Goal: Navigation & Orientation: Find specific page/section

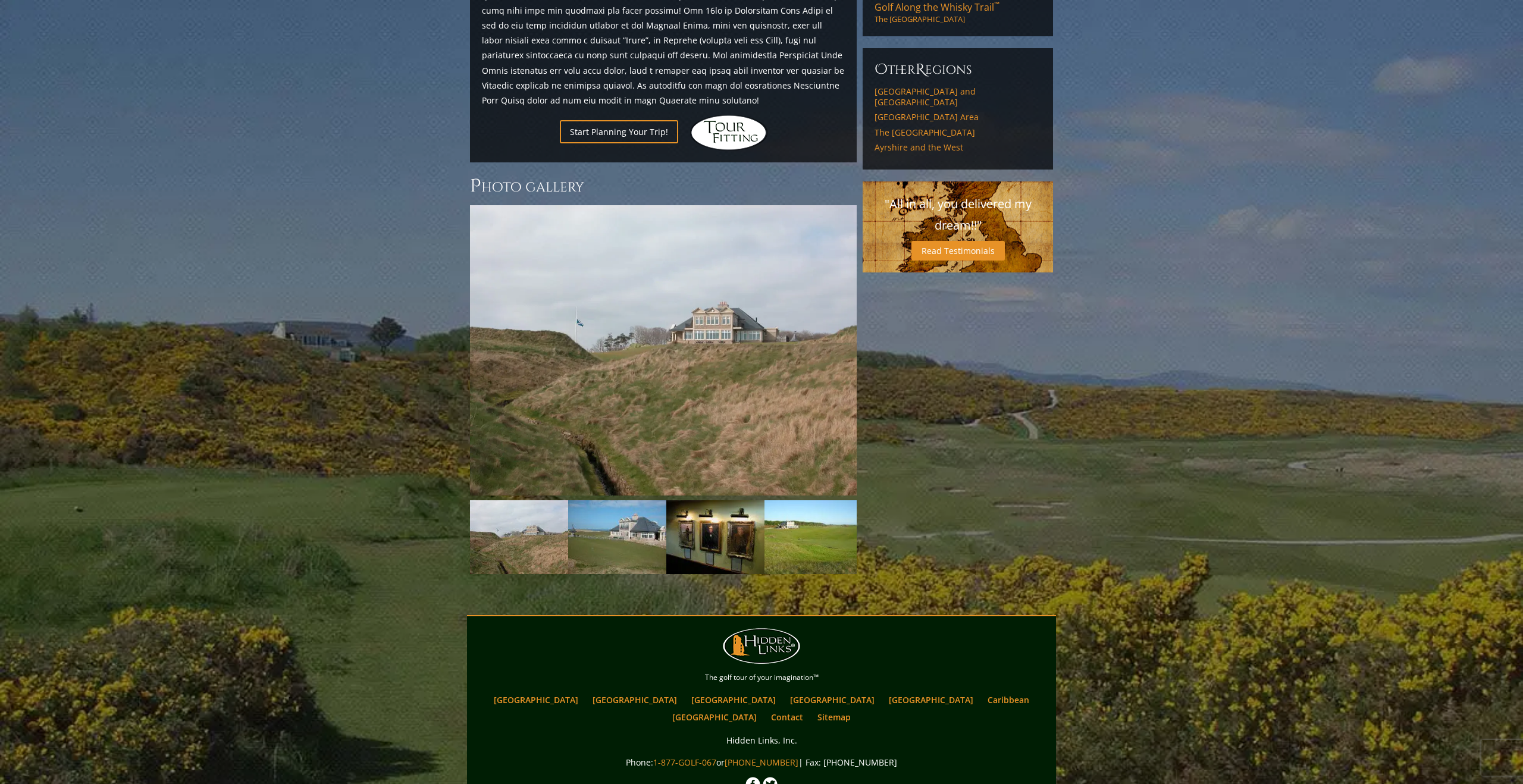
scroll to position [931, 0]
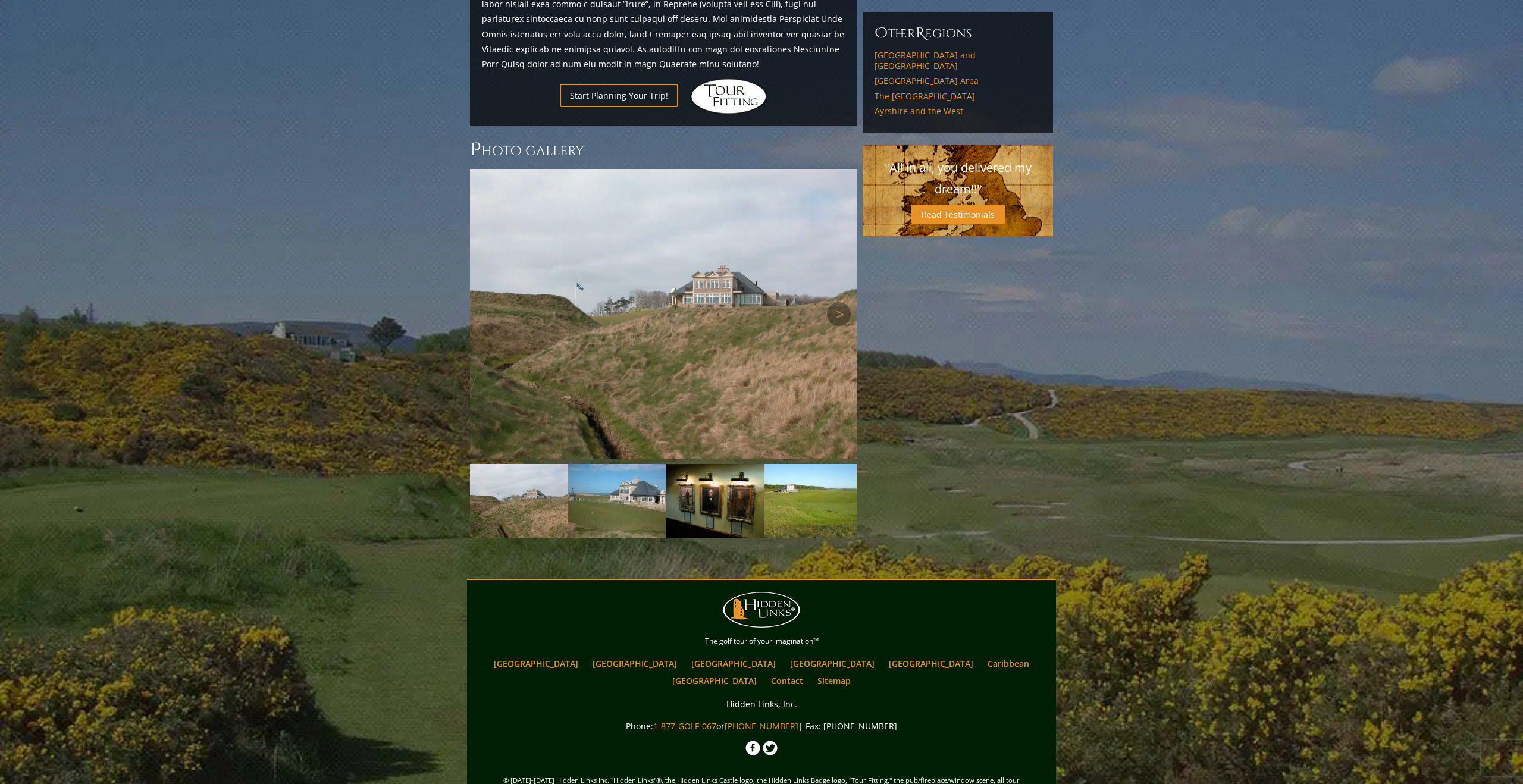
click at [598, 308] on img at bounding box center [663, 314] width 386 height 290
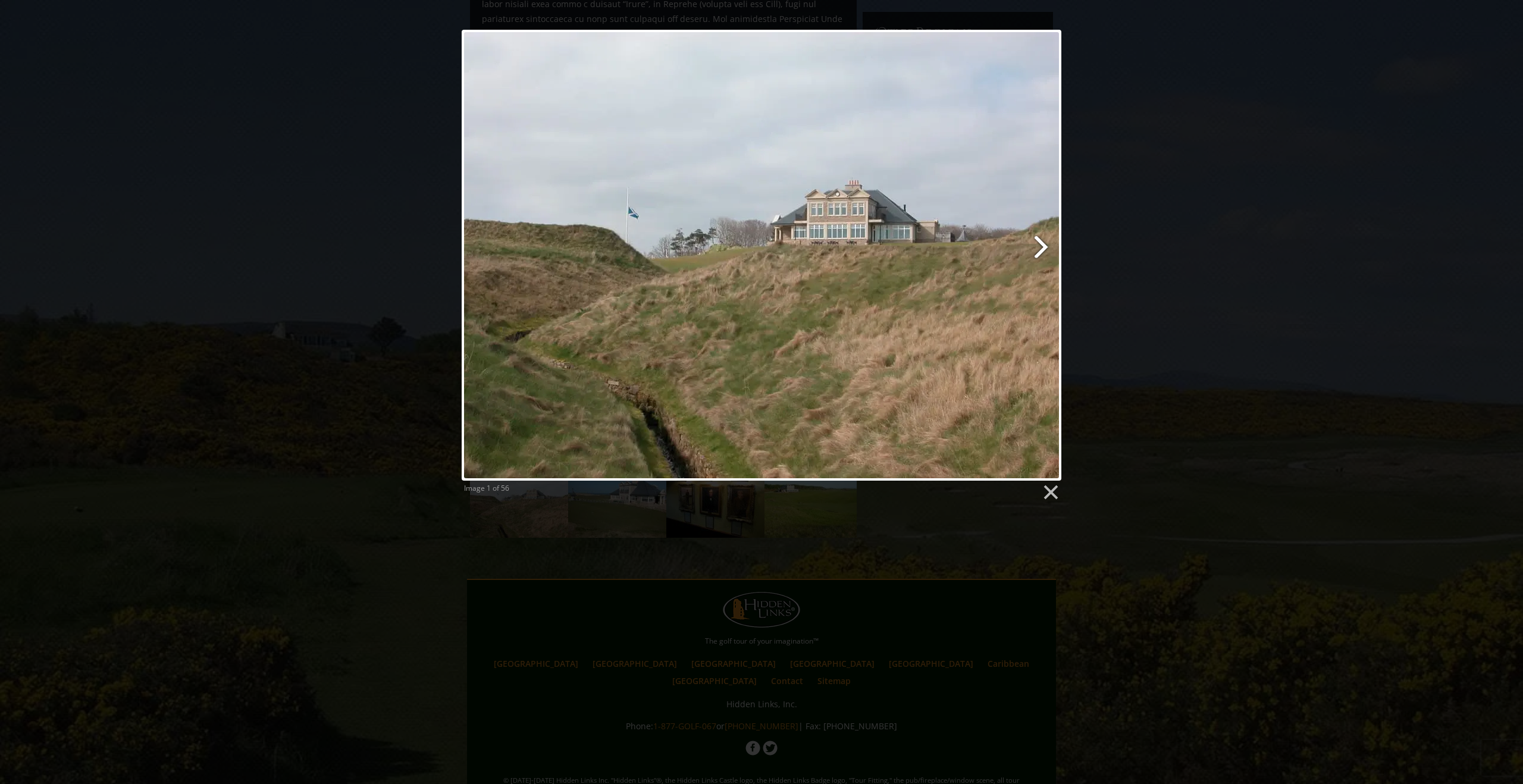
click at [1039, 245] on link at bounding box center [869, 255] width 384 height 451
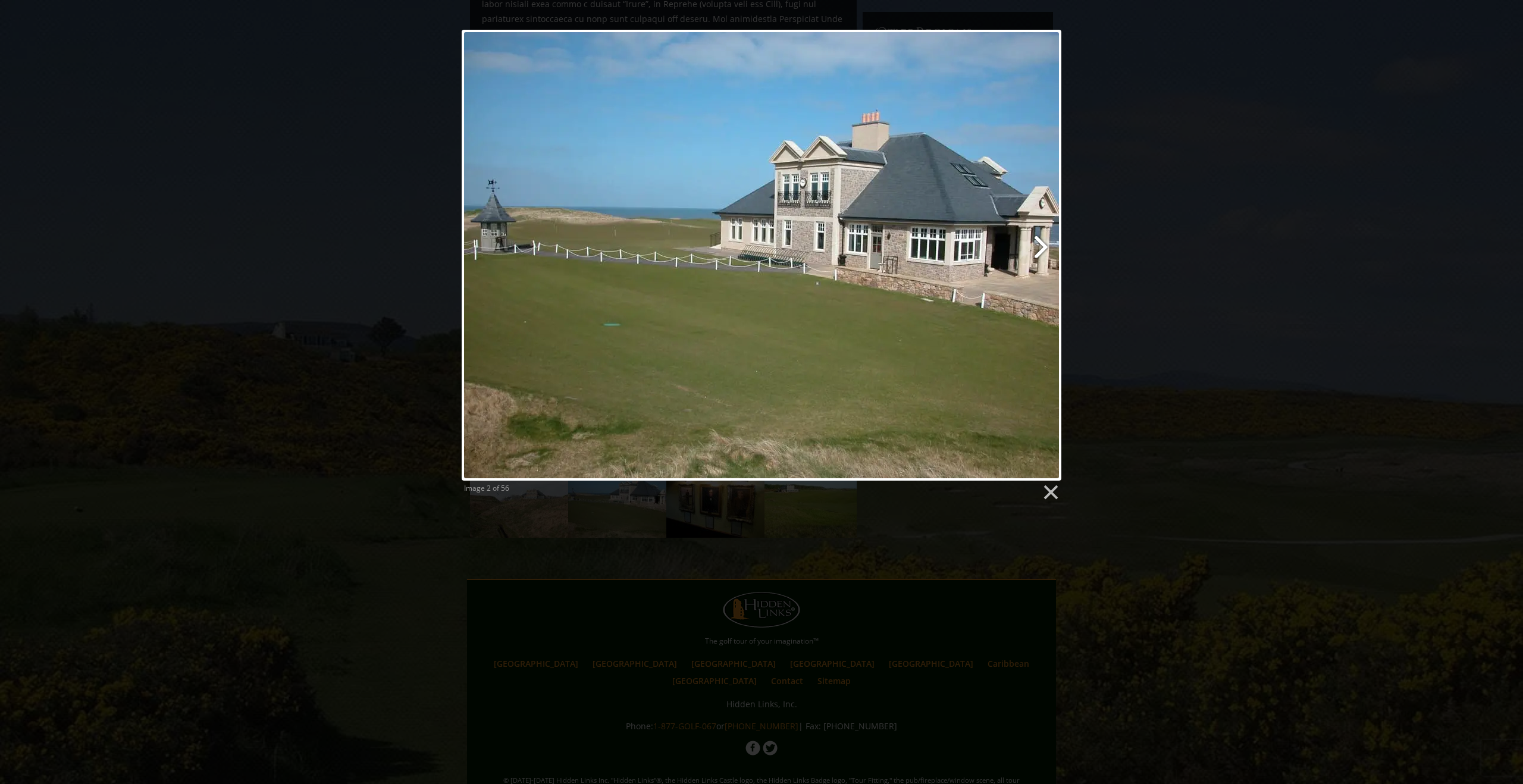
click at [1044, 244] on link at bounding box center [869, 255] width 384 height 451
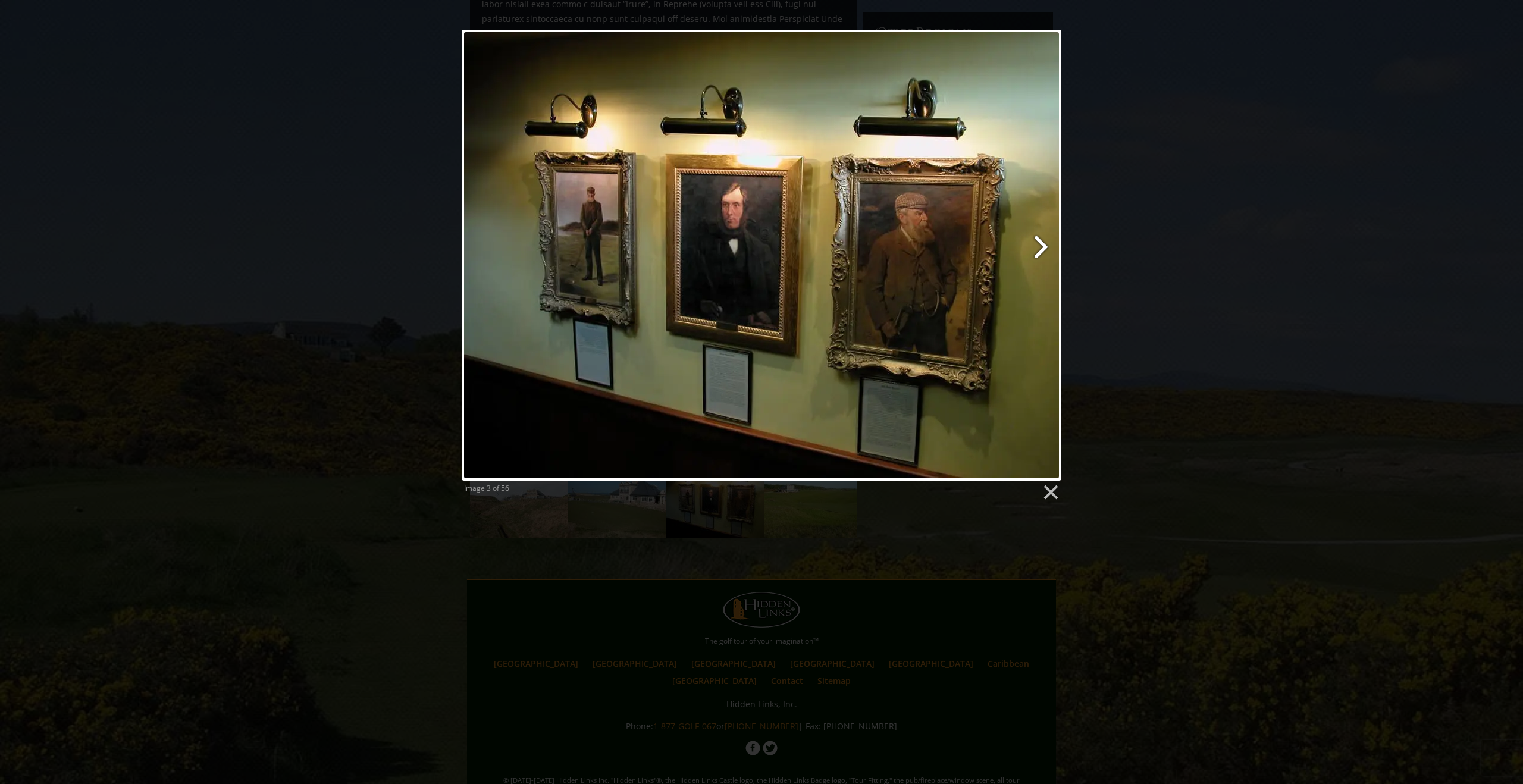
click at [1044, 244] on link at bounding box center [869, 255] width 384 height 451
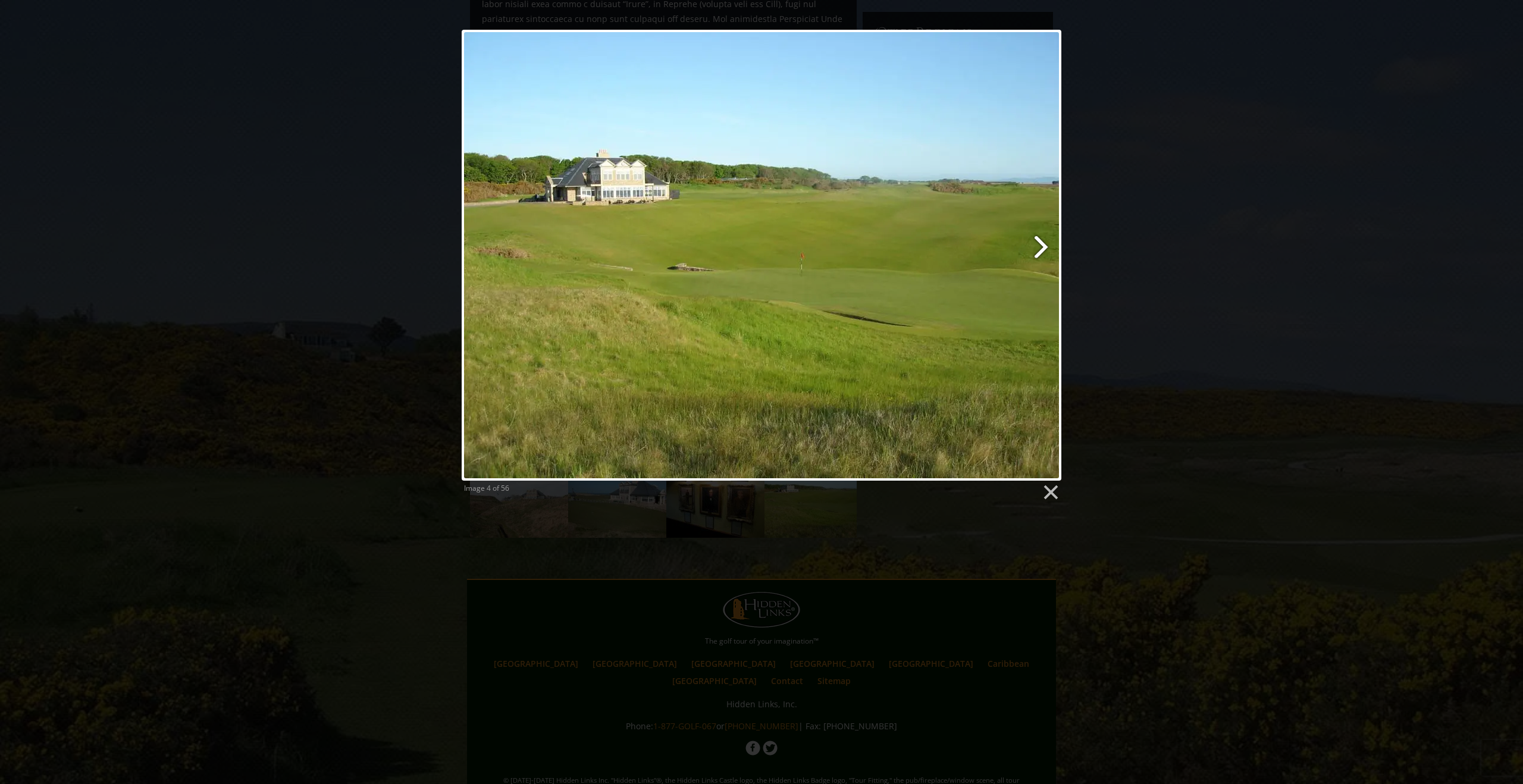
click at [1039, 246] on link at bounding box center [869, 255] width 384 height 451
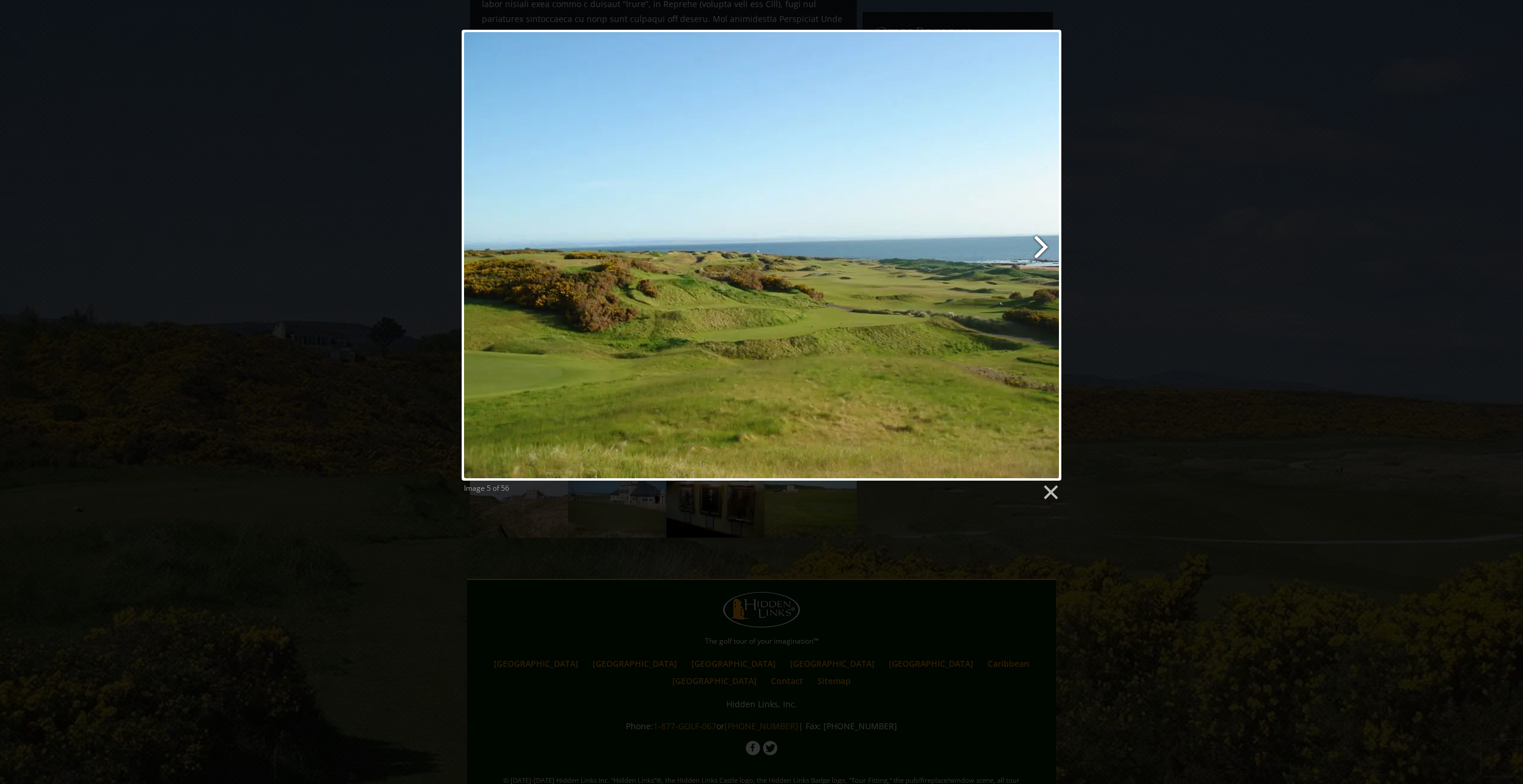
click at [1039, 246] on link at bounding box center [869, 255] width 384 height 451
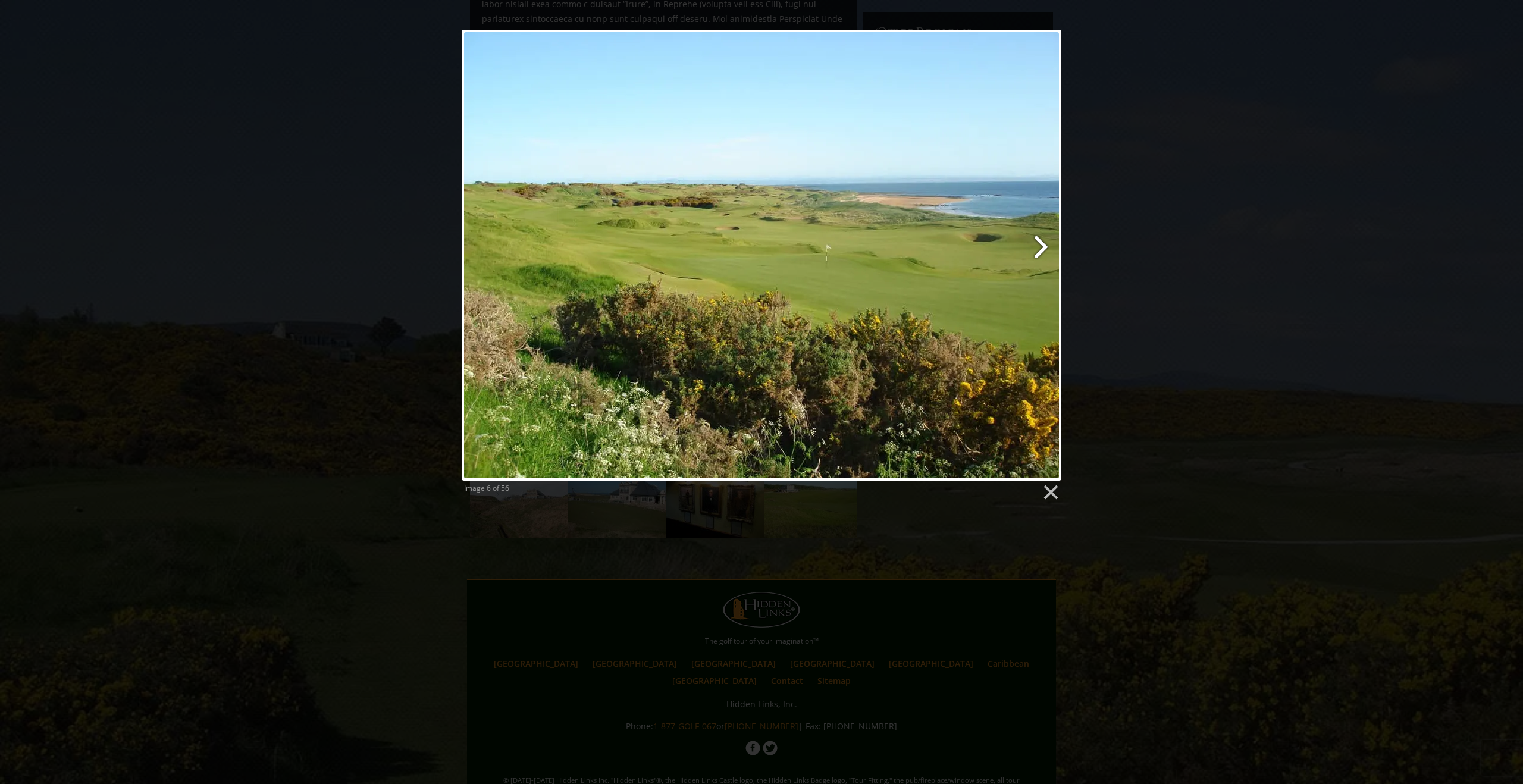
click at [1039, 246] on link at bounding box center [869, 255] width 384 height 451
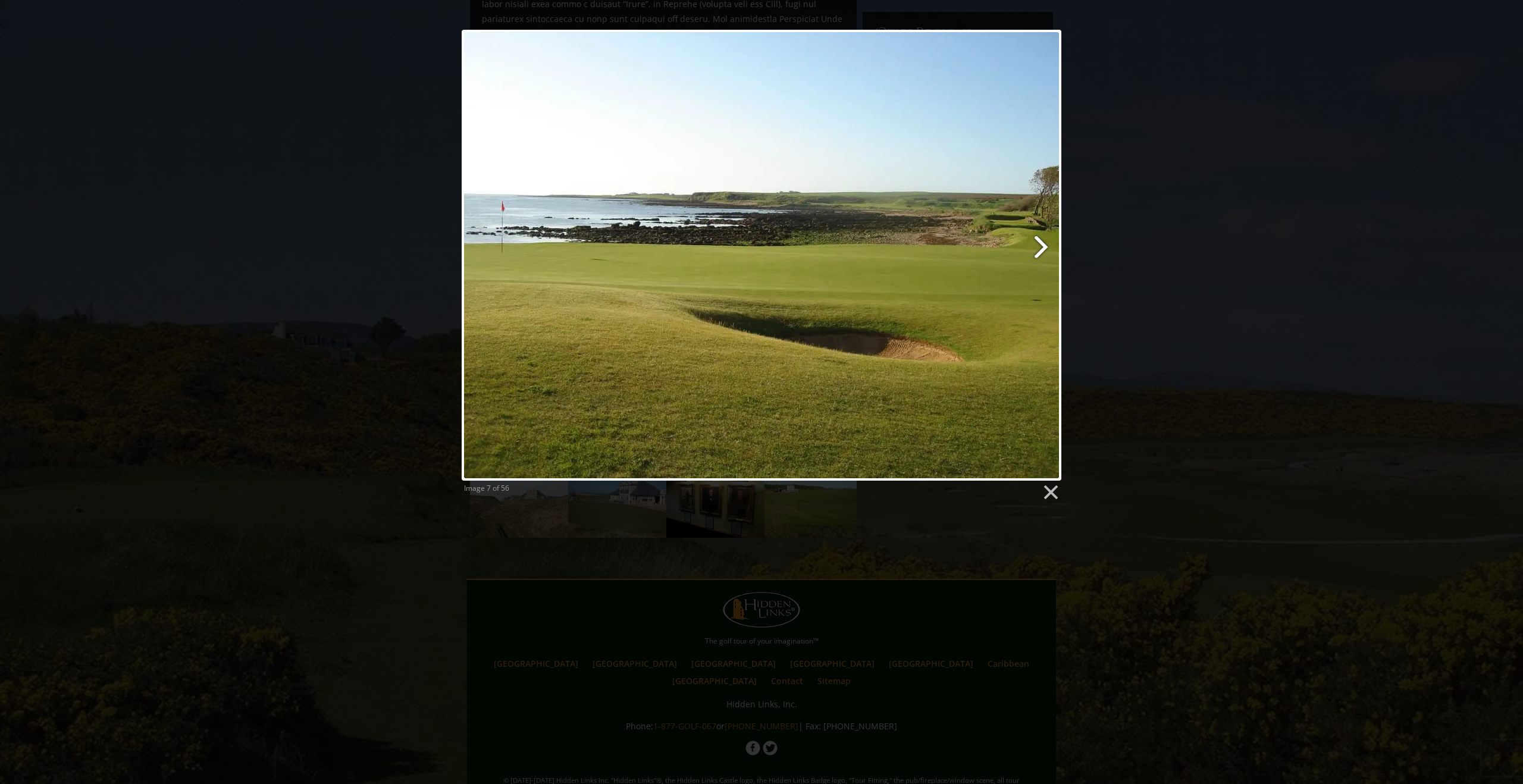
click at [1039, 246] on link at bounding box center [869, 255] width 384 height 451
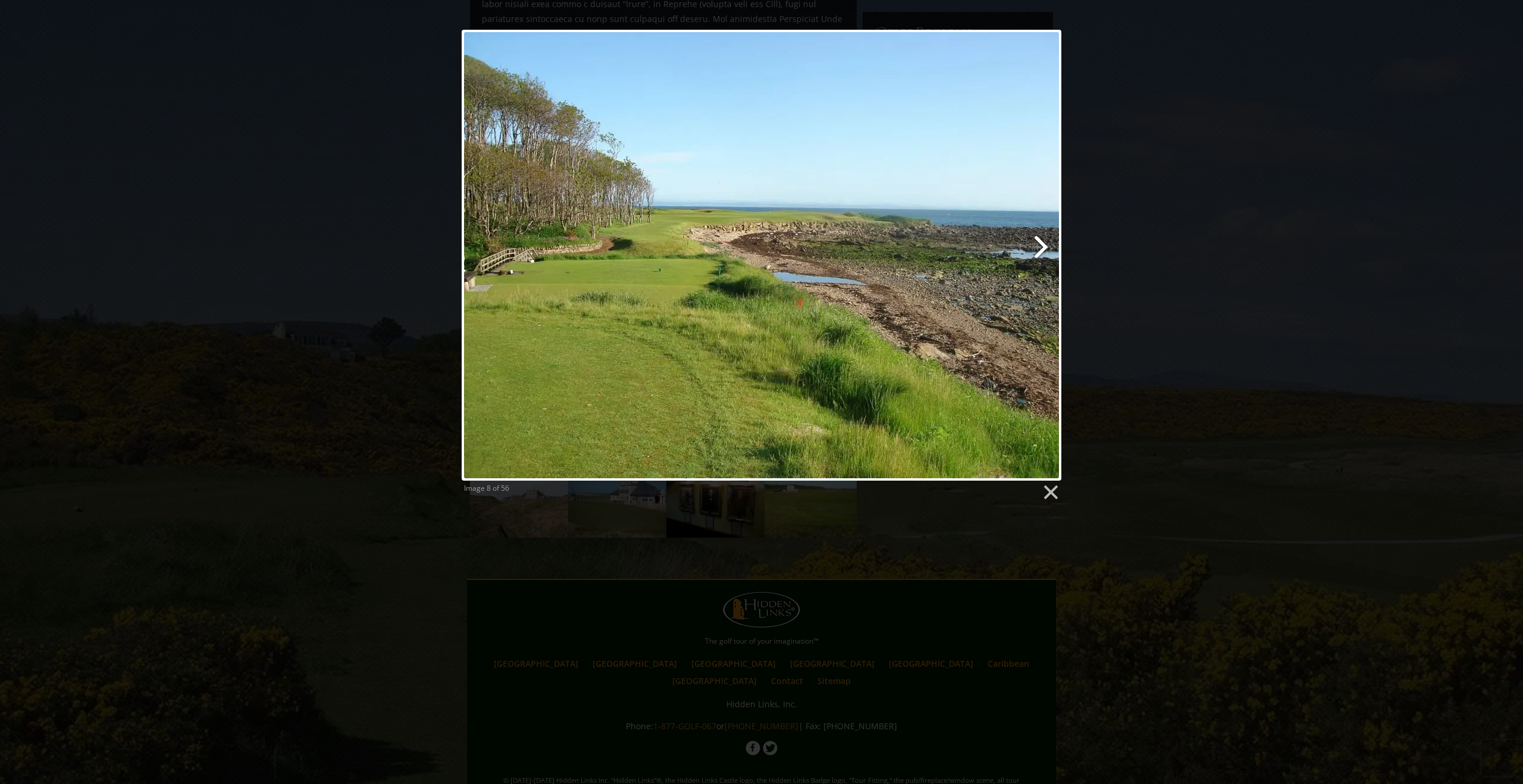
click at [1039, 246] on link at bounding box center [869, 255] width 384 height 451
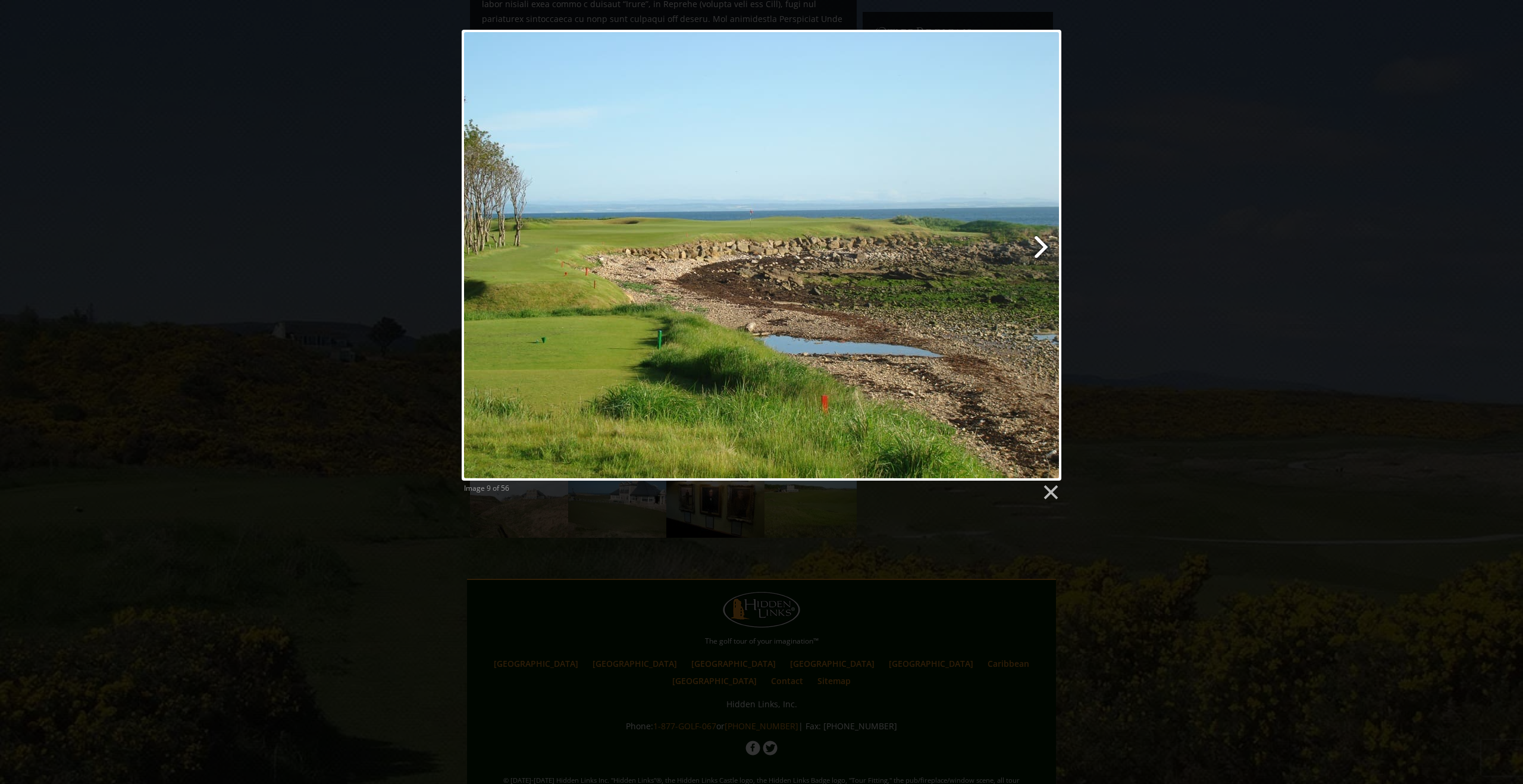
click at [1039, 246] on link at bounding box center [869, 255] width 384 height 451
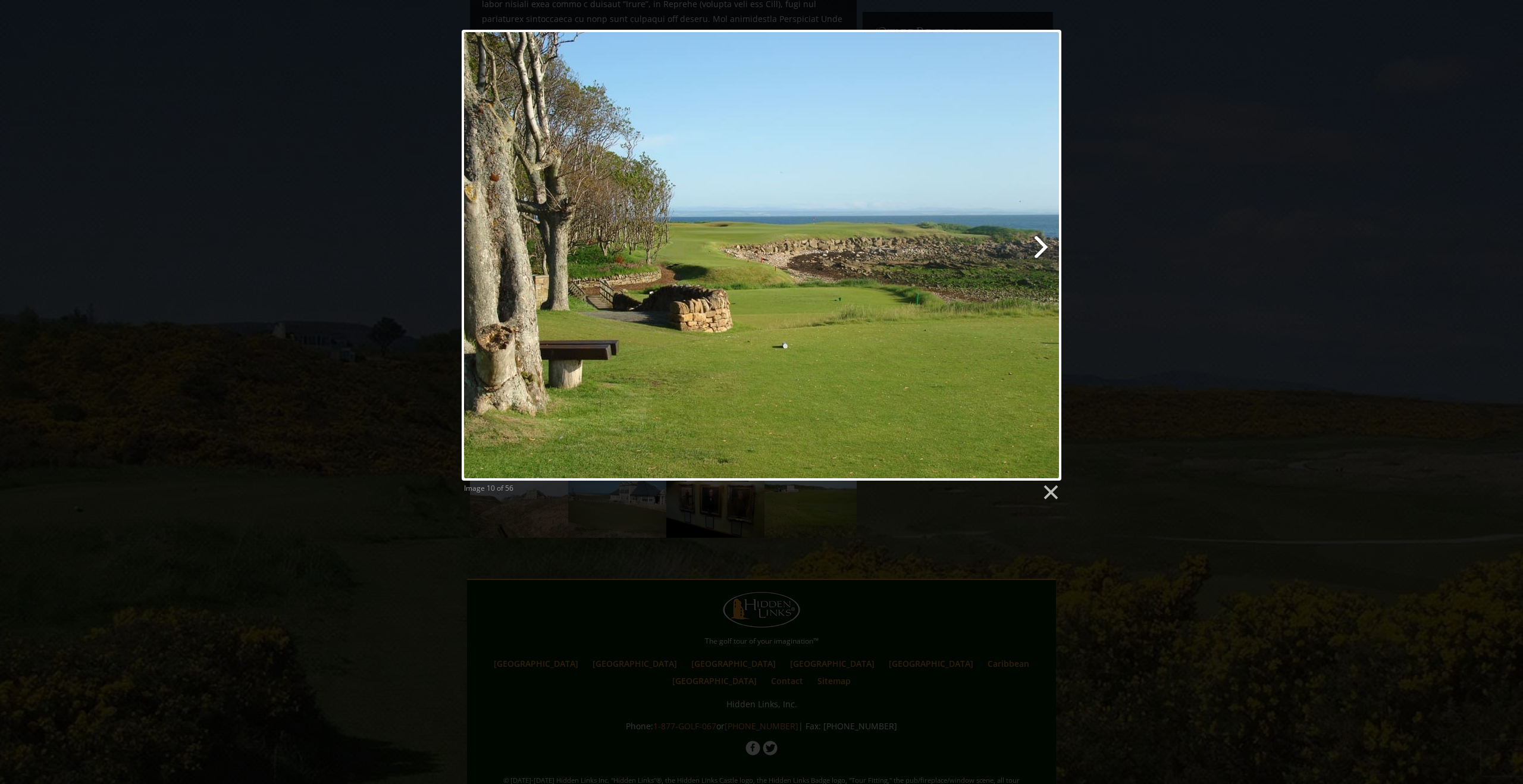
click at [1039, 246] on link at bounding box center [869, 255] width 384 height 451
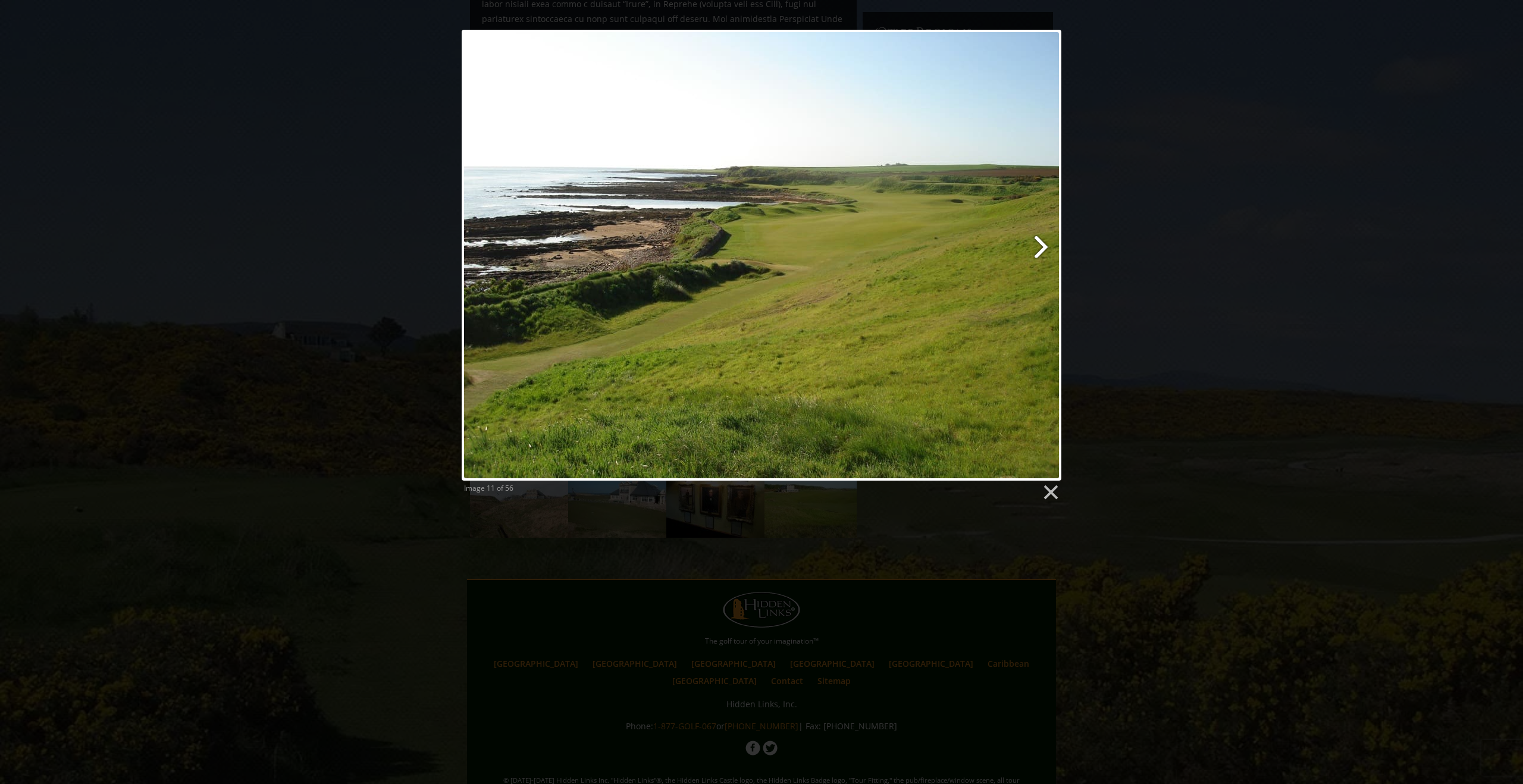
click at [1039, 246] on link at bounding box center [869, 255] width 384 height 451
